Goal: Information Seeking & Learning: Learn about a topic

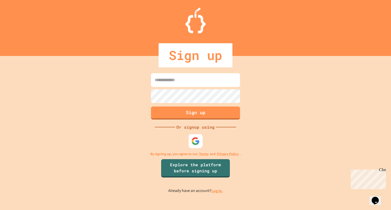
click at [197, 140] on img at bounding box center [195, 141] width 8 height 8
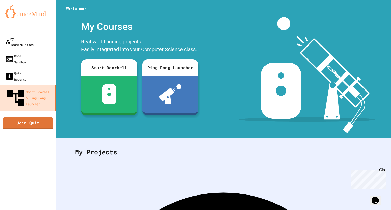
click at [30, 41] on div "My Teams/Classes" at bounding box center [19, 42] width 28 height 12
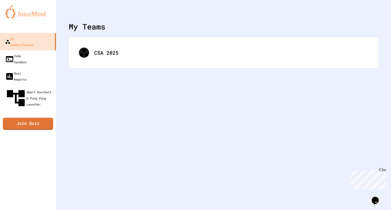
click at [89, 72] on div "My Teams CSA 2025" at bounding box center [223, 105] width 335 height 210
drag, startPoint x: 89, startPoint y: 72, endPoint x: 212, endPoint y: 77, distance: 123.0
click at [212, 77] on div "My Teams CSA 2025" at bounding box center [223, 105] width 335 height 210
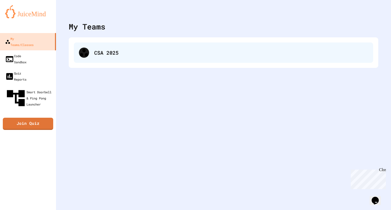
click at [108, 43] on div "CSA 2025" at bounding box center [223, 52] width 299 height 20
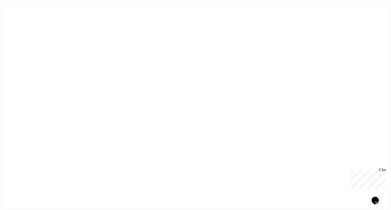
click at [97, 49] on div at bounding box center [196, 105] width 388 height 210
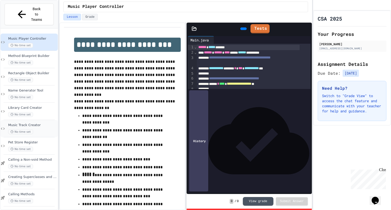
scroll to position [25, 0]
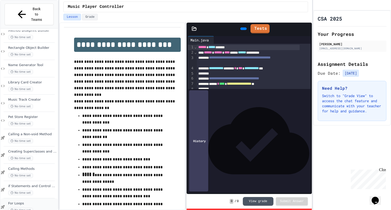
click at [40, 201] on div "For Loops No time set" at bounding box center [32, 206] width 49 height 11
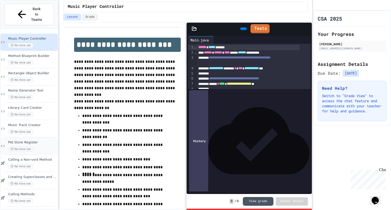
scroll to position [8, 0]
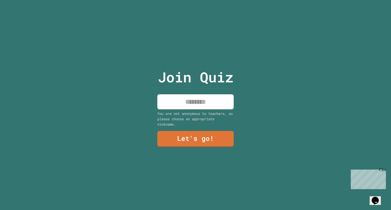
click at [189, 97] on input at bounding box center [195, 101] width 76 height 15
type input "****"
click at [200, 137] on link "Let's go!" at bounding box center [195, 138] width 75 height 17
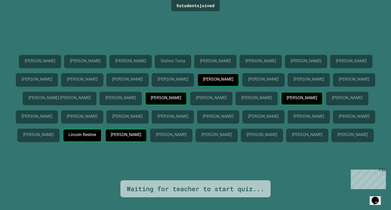
drag, startPoint x: 309, startPoint y: 143, endPoint x: 366, endPoint y: 140, distance: 56.3
drag, startPoint x: 366, startPoint y: 140, endPoint x: 364, endPoint y: 144, distance: 4.3
click at [102, 142] on div "Lincoln Restine" at bounding box center [82, 135] width 39 height 13
drag, startPoint x: 363, startPoint y: 137, endPoint x: 309, endPoint y: 141, distance: 54.3
click at [102, 141] on div "Lincoln Restine" at bounding box center [82, 135] width 39 height 13
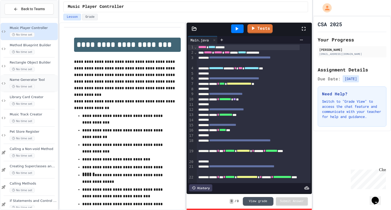
scroll to position [25, 0]
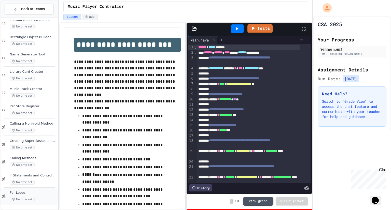
click at [43, 200] on div "No time set" at bounding box center [33, 199] width 47 height 5
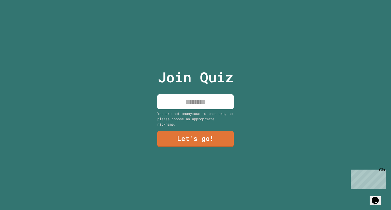
click at [208, 98] on input at bounding box center [195, 101] width 76 height 15
type input "****"
click at [202, 140] on link "Let's go!" at bounding box center [195, 138] width 74 height 17
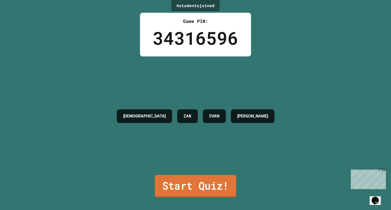
click at [199, 186] on link "Start Quiz!" at bounding box center [195, 186] width 81 height 22
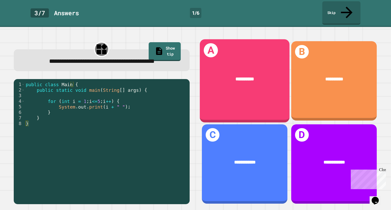
click at [239, 96] on div "A *********" at bounding box center [245, 80] width 90 height 83
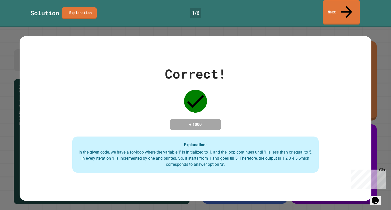
click at [335, 9] on link "Next" at bounding box center [341, 12] width 37 height 25
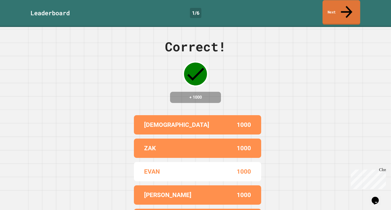
click at [336, 6] on link "Next" at bounding box center [341, 12] width 38 height 25
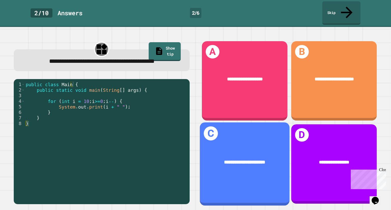
click at [235, 135] on div "**********" at bounding box center [245, 163] width 90 height 83
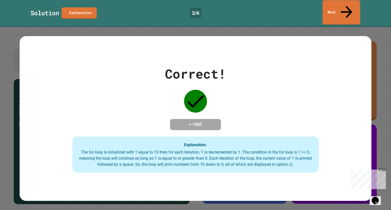
click at [340, 7] on link "Next" at bounding box center [341, 12] width 38 height 25
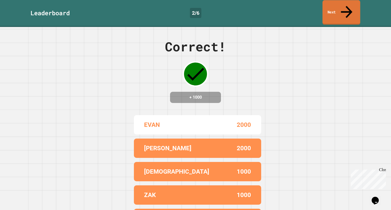
click at [340, 7] on link "Next" at bounding box center [341, 12] width 38 height 25
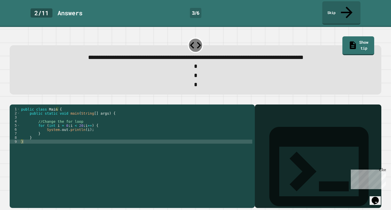
click at [64, 123] on div "public class Main { public static void main ( String [ ] args ) { //Change the …" at bounding box center [136, 156] width 232 height 98
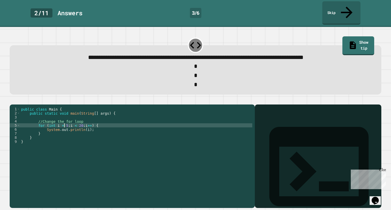
scroll to position [0, 3]
click at [74, 124] on div "public class Main { public static void main ( String [ ] args ) { //Change the …" at bounding box center [136, 156] width 232 height 98
type textarea "**********"
click at [16, 102] on icon "button" at bounding box center [15, 104] width 3 height 4
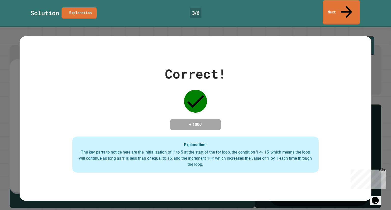
click at [338, 11] on link "Next" at bounding box center [341, 12] width 37 height 25
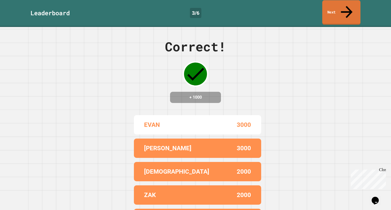
click at [337, 4] on link "Next" at bounding box center [341, 12] width 38 height 25
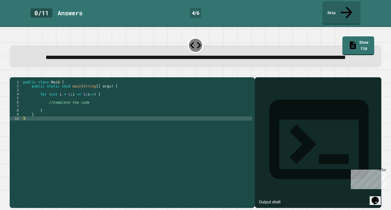
click at [103, 110] on div "public class Main { public static void main ( String [ ] args ) { for ( int i =…" at bounding box center [137, 139] width 230 height 118
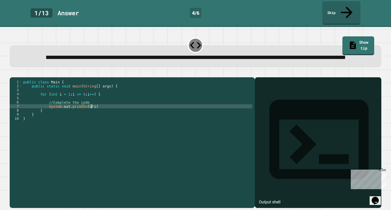
scroll to position [0, 5]
type textarea "**********"
click at [12, 73] on button "button" at bounding box center [12, 73] width 0 height 0
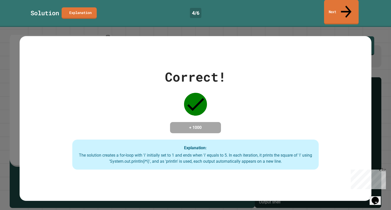
click at [342, 2] on link "Next" at bounding box center [341, 12] width 35 height 25
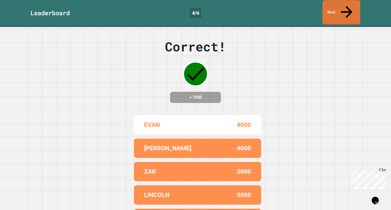
click at [342, 2] on link "Next" at bounding box center [341, 12] width 38 height 25
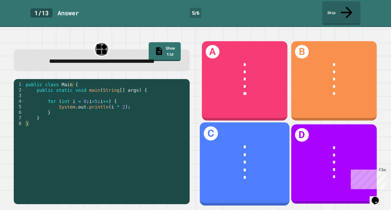
click at [262, 167] on div "*" at bounding box center [245, 171] width 70 height 8
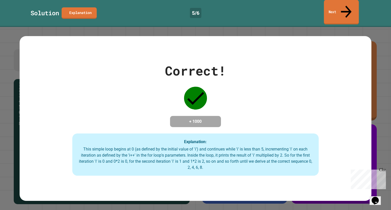
click at [335, 9] on link "Next" at bounding box center [341, 12] width 35 height 25
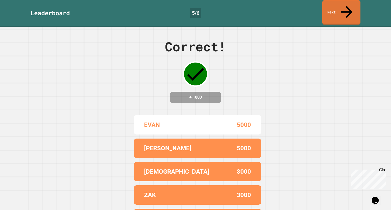
click at [345, 5] on icon at bounding box center [346, 12] width 17 height 18
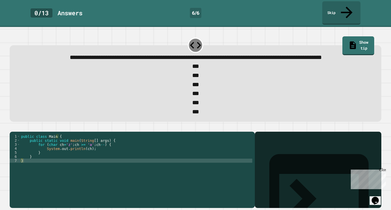
click at [0, 165] on div "**********" at bounding box center [195, 118] width 391 height 183
click at [101, 154] on div "public class Main { public static void main ( String [ ] args ) { for ( char ch…" at bounding box center [136, 164] width 232 height 61
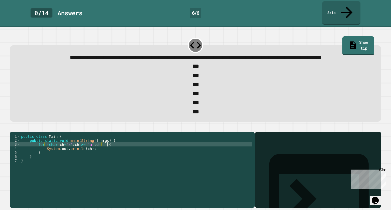
click at [113, 153] on div "public class Main { public static void main ( String [ ] args ) { for ( char ch…" at bounding box center [136, 164] width 232 height 61
click at [96, 159] on div "public class Main { public static void main ( String [ ] args ) { for ( char ch…" at bounding box center [136, 164] width 232 height 61
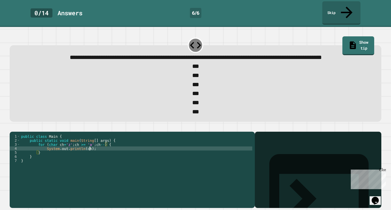
click at [97, 157] on div "public class Main { public static void main ( String [ ] args ) { for ( char ch…" at bounding box center [136, 164] width 232 height 61
type textarea "**********"
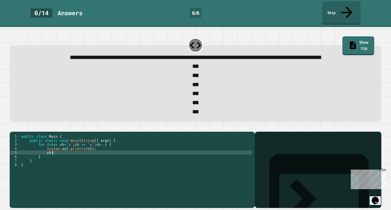
scroll to position [0, 2]
type textarea "*****"
click at [17, 133] on icon "button" at bounding box center [15, 131] width 3 height 4
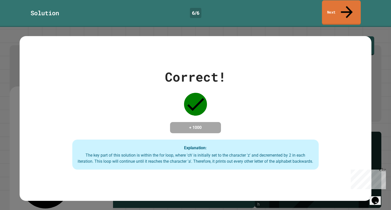
click at [335, 8] on link "Next" at bounding box center [341, 12] width 39 height 25
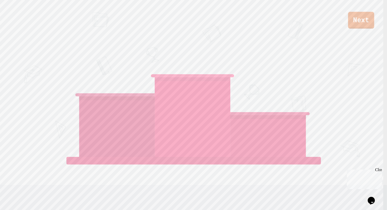
click at [358, 18] on link "Next" at bounding box center [361, 20] width 26 height 17
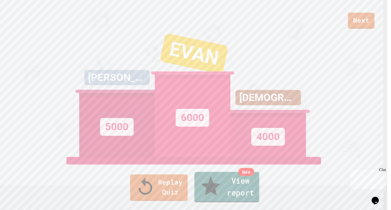
click at [248, 194] on link "New View report" at bounding box center [226, 187] width 65 height 31
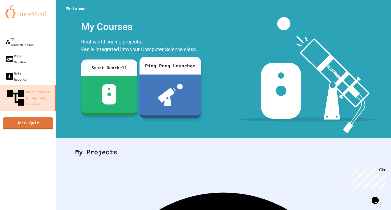
click at [187, 94] on div at bounding box center [170, 95] width 62 height 41
